Goal: Transaction & Acquisition: Purchase product/service

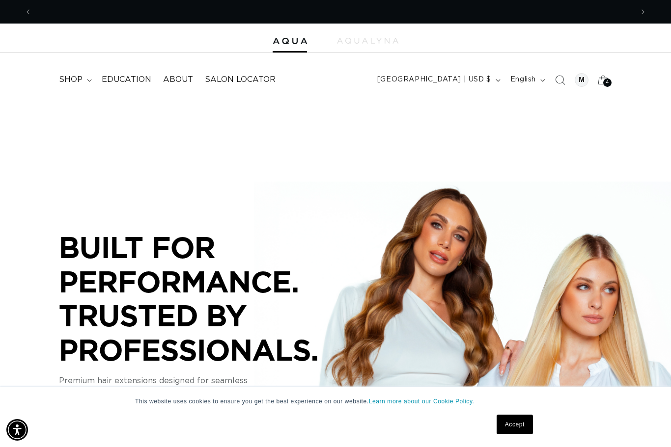
scroll to position [0, 601]
click at [67, 74] on summary "shop" at bounding box center [74, 80] width 43 height 22
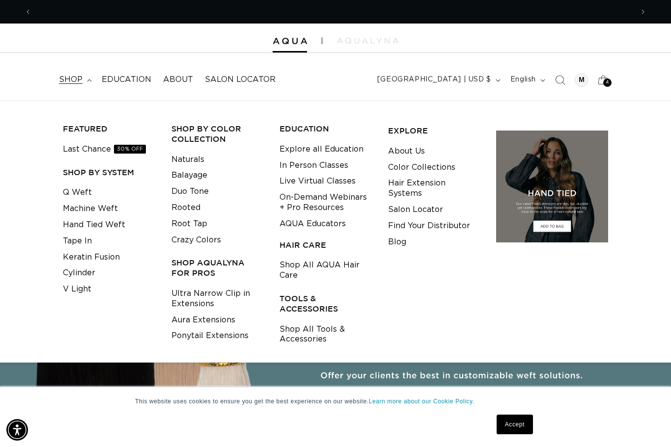
scroll to position [0, 0]
click at [602, 79] on icon at bounding box center [603, 80] width 22 height 22
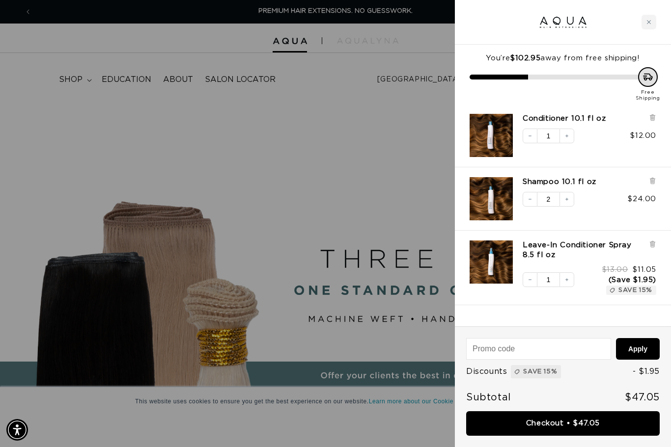
click at [641, 19] on div "Close cart" at bounding box center [648, 22] width 15 height 15
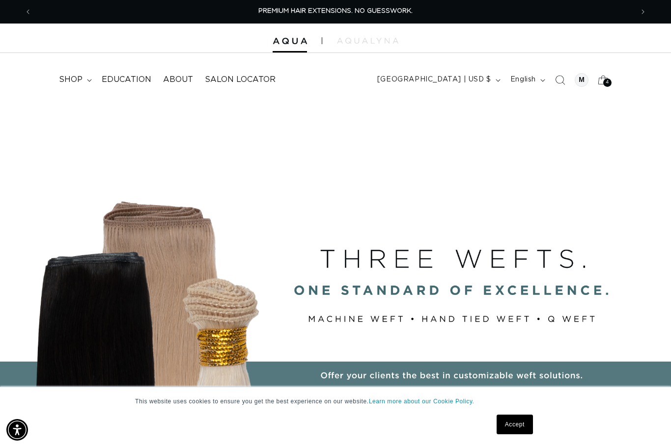
click at [77, 81] on span "shop" at bounding box center [71, 80] width 24 height 10
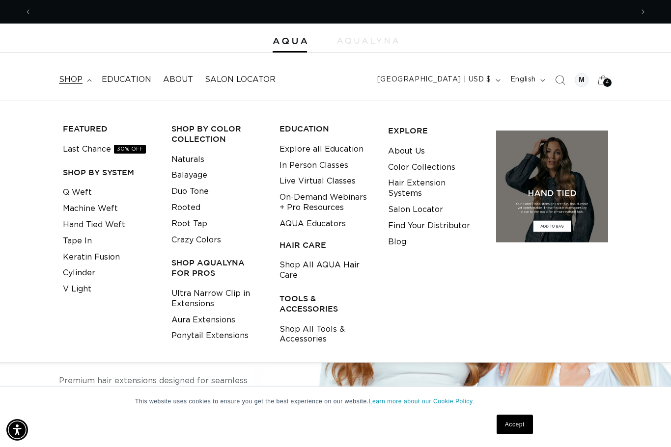
scroll to position [0, 601]
click at [77, 236] on link "Tape In" at bounding box center [77, 241] width 29 height 16
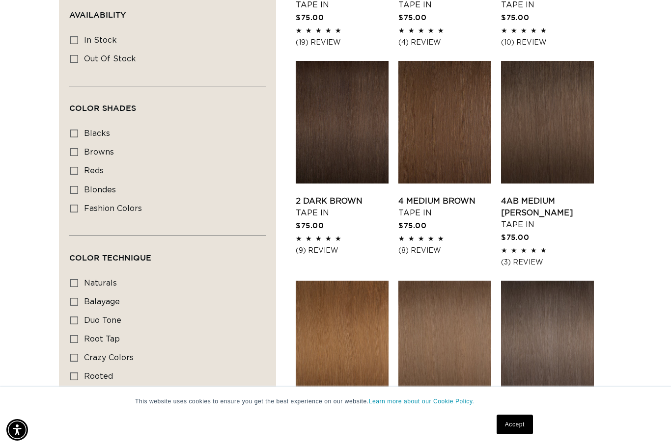
click at [76, 377] on label "rooted rooted (4 products)" at bounding box center [164, 377] width 189 height 19
click at [76, 377] on input "rooted rooted (4 products)" at bounding box center [74, 377] width 8 height 8
checkbox input "true"
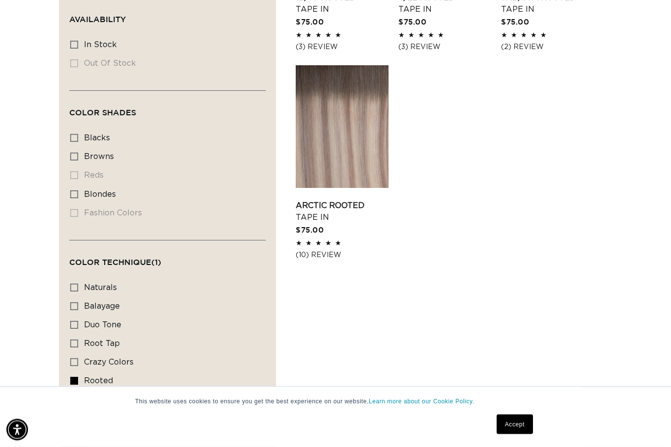
scroll to position [494, 0]
click at [337, 200] on link "Arctic Rooted Tape In" at bounding box center [342, 212] width 93 height 24
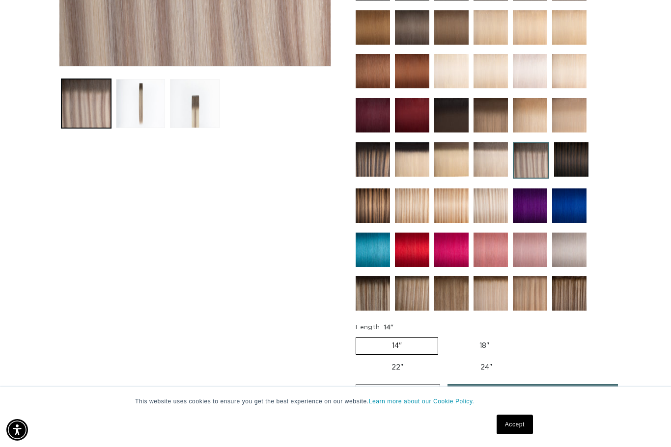
scroll to position [0, 1202]
click at [417, 299] on img at bounding box center [412, 293] width 34 height 34
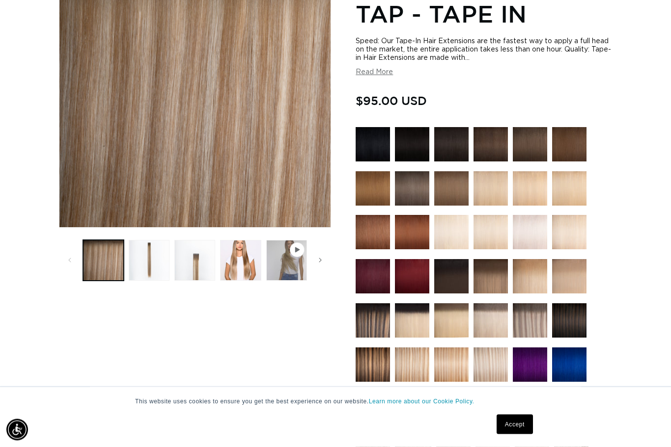
scroll to position [205, 0]
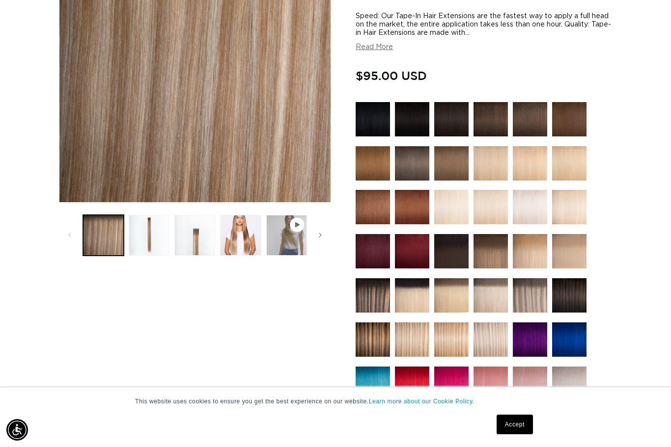
click at [242, 242] on button "Load image 4 in gallery view" at bounding box center [240, 235] width 41 height 41
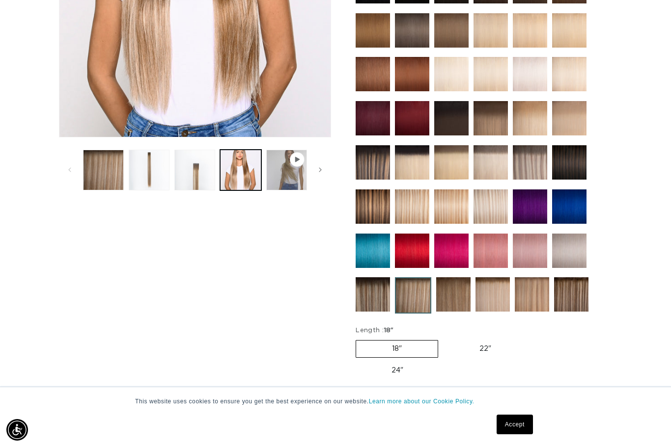
scroll to position [0, 601]
click at [531, 295] on img at bounding box center [532, 294] width 34 height 34
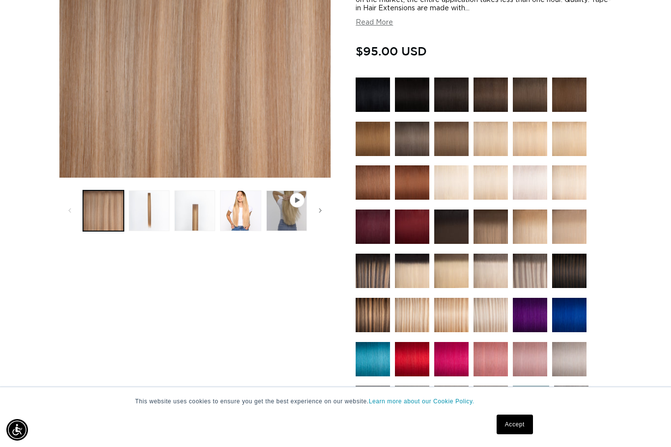
scroll to position [0, 601]
click at [247, 211] on button "Load image 4 in gallery view" at bounding box center [240, 211] width 41 height 41
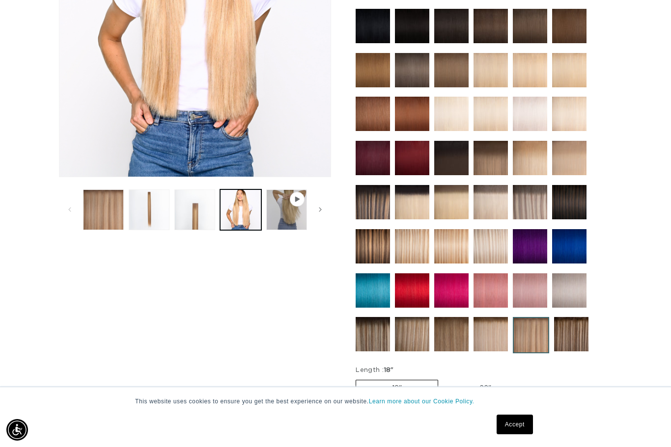
click at [452, 338] on img at bounding box center [451, 334] width 34 height 34
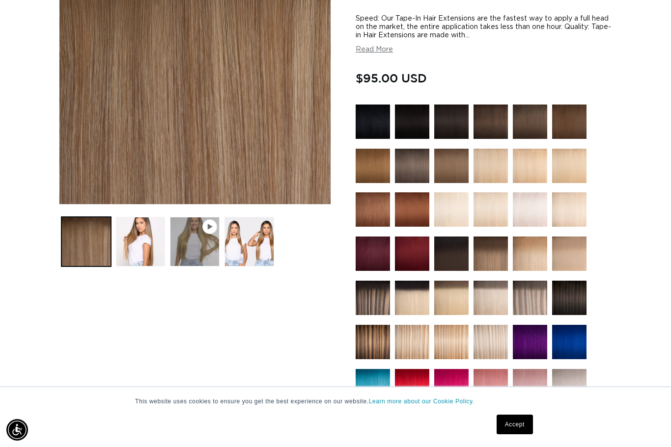
click at [140, 246] on button "Load image 2 in gallery view" at bounding box center [141, 242] width 50 height 50
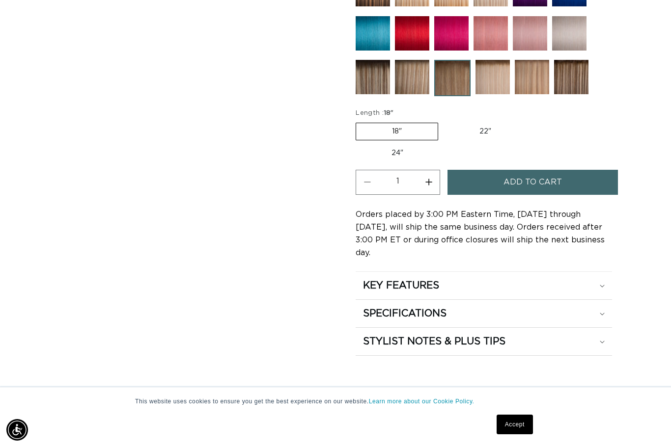
click at [596, 279] on div "KEY FEATURES" at bounding box center [484, 285] width 242 height 13
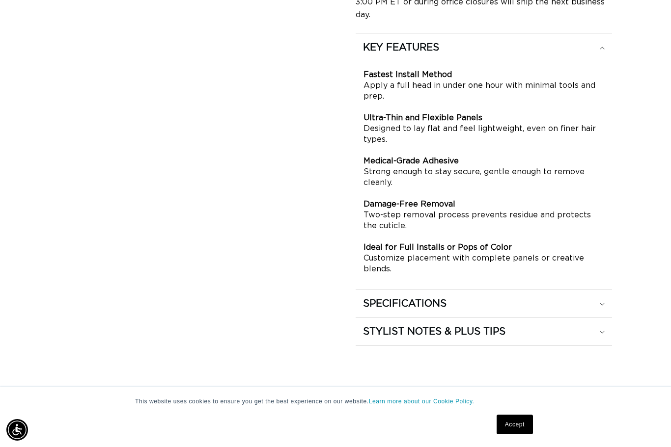
click at [598, 298] on div "SPECIFICATIONS" at bounding box center [484, 304] width 242 height 13
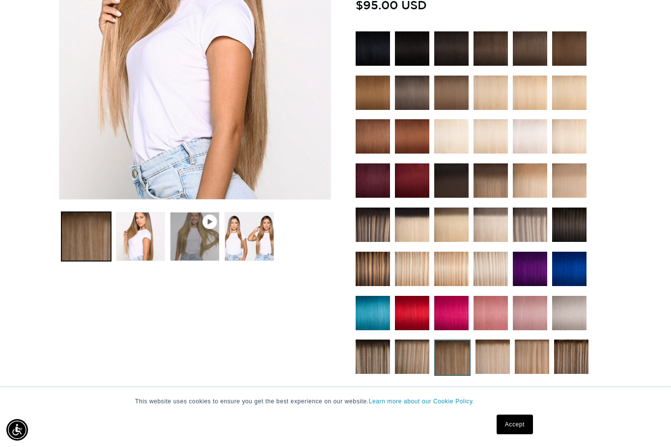
scroll to position [274, 0]
